Goal: Task Accomplishment & Management: Manage account settings

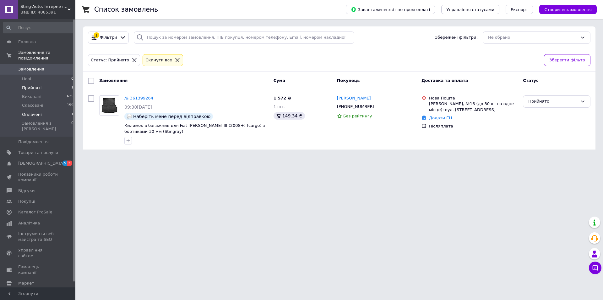
click at [40, 110] on li "Оплачені 1" at bounding box center [38, 114] width 77 height 9
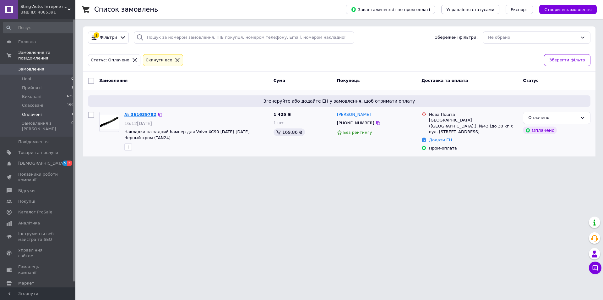
click at [129, 113] on link "№ 361639782" at bounding box center [140, 114] width 32 height 5
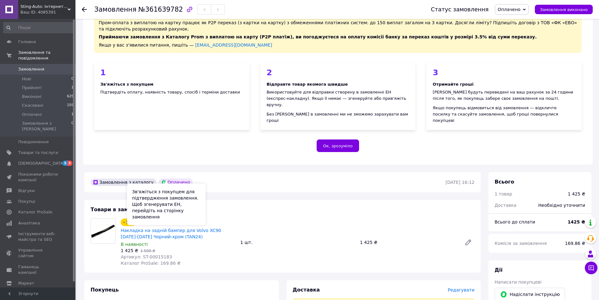
scroll to position [94, 0]
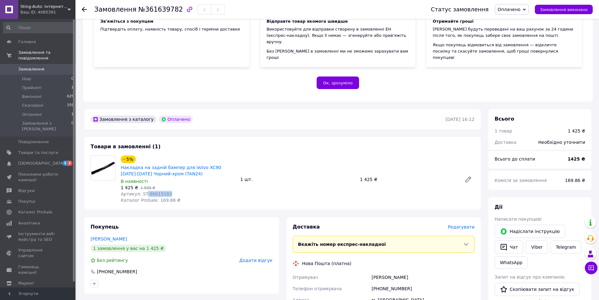
drag, startPoint x: 168, startPoint y: 187, endPoint x: 144, endPoint y: 189, distance: 23.6
click at [144, 190] on div "Артикул: ST-00015183" at bounding box center [178, 193] width 114 height 6
copy span "-00015183"
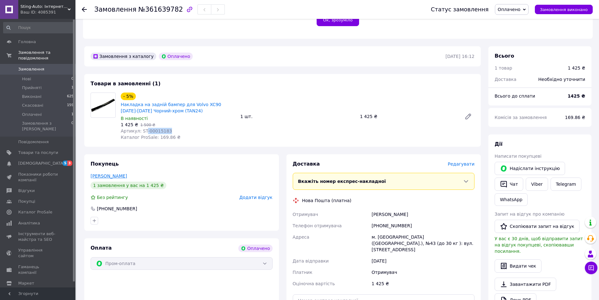
click at [124, 173] on link "[PERSON_NAME]" at bounding box center [109, 175] width 36 height 5
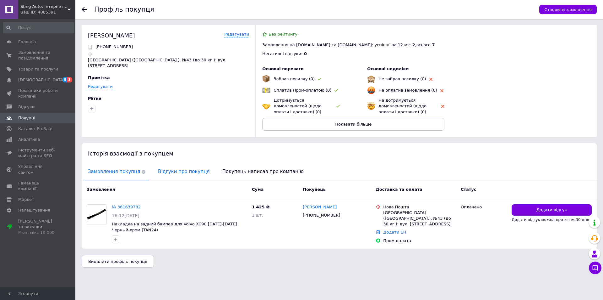
click at [167, 173] on span "Відгуки про покупця" at bounding box center [184, 171] width 58 height 16
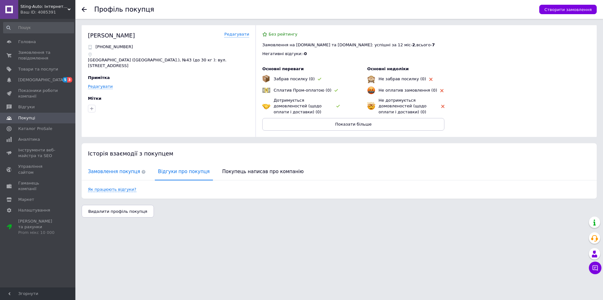
click at [119, 170] on span "Замовлення покупця" at bounding box center [117, 171] width 64 height 16
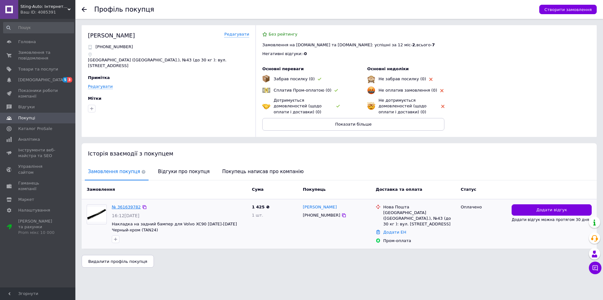
click at [126, 208] on link "№ 361639782" at bounding box center [126, 206] width 29 height 5
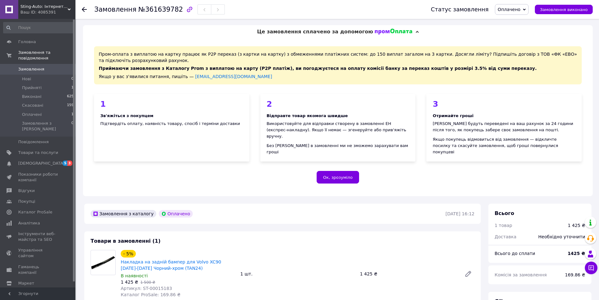
click at [507, 11] on span "Оплачено" at bounding box center [509, 9] width 23 height 5
click at [511, 19] on li "Прийнято" at bounding box center [511, 21] width 33 height 9
